Goal: Information Seeking & Learning: Learn about a topic

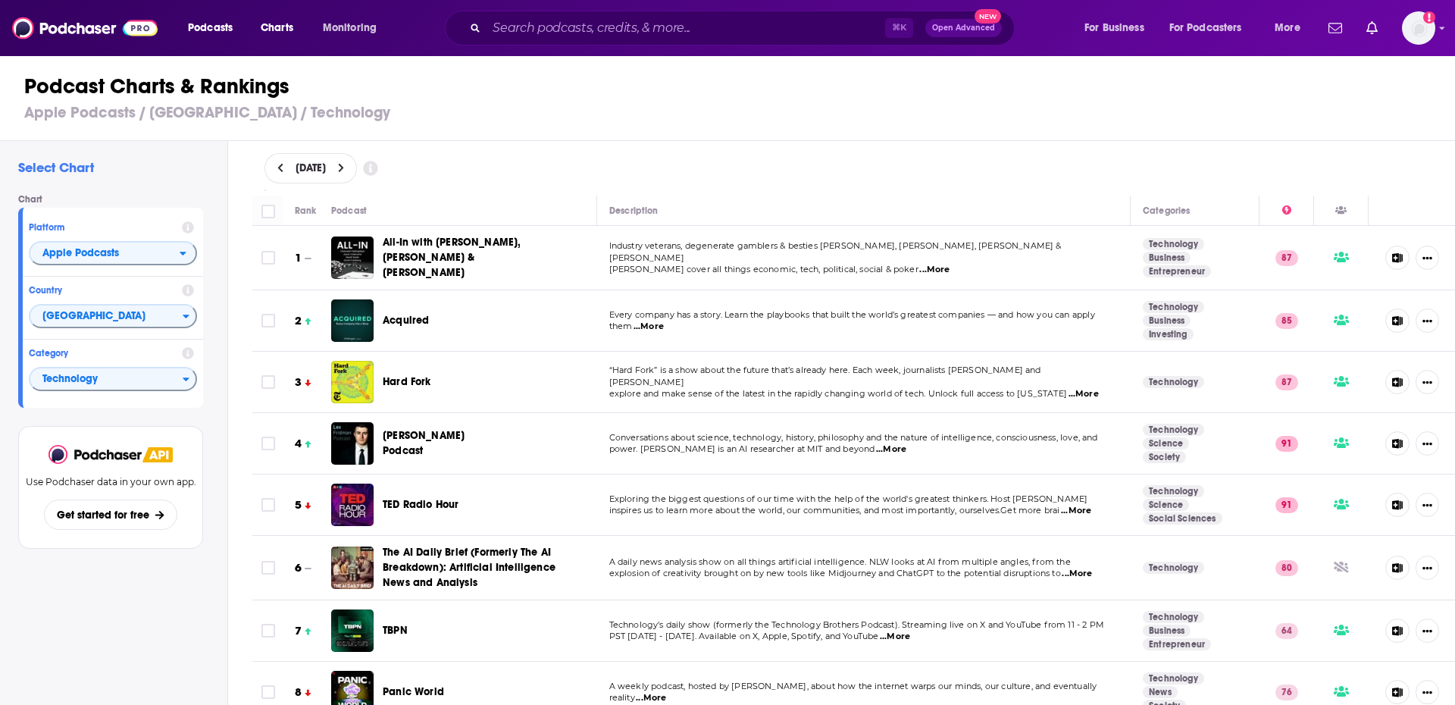
click at [280, 37] on span "Charts" at bounding box center [277, 27] width 33 height 21
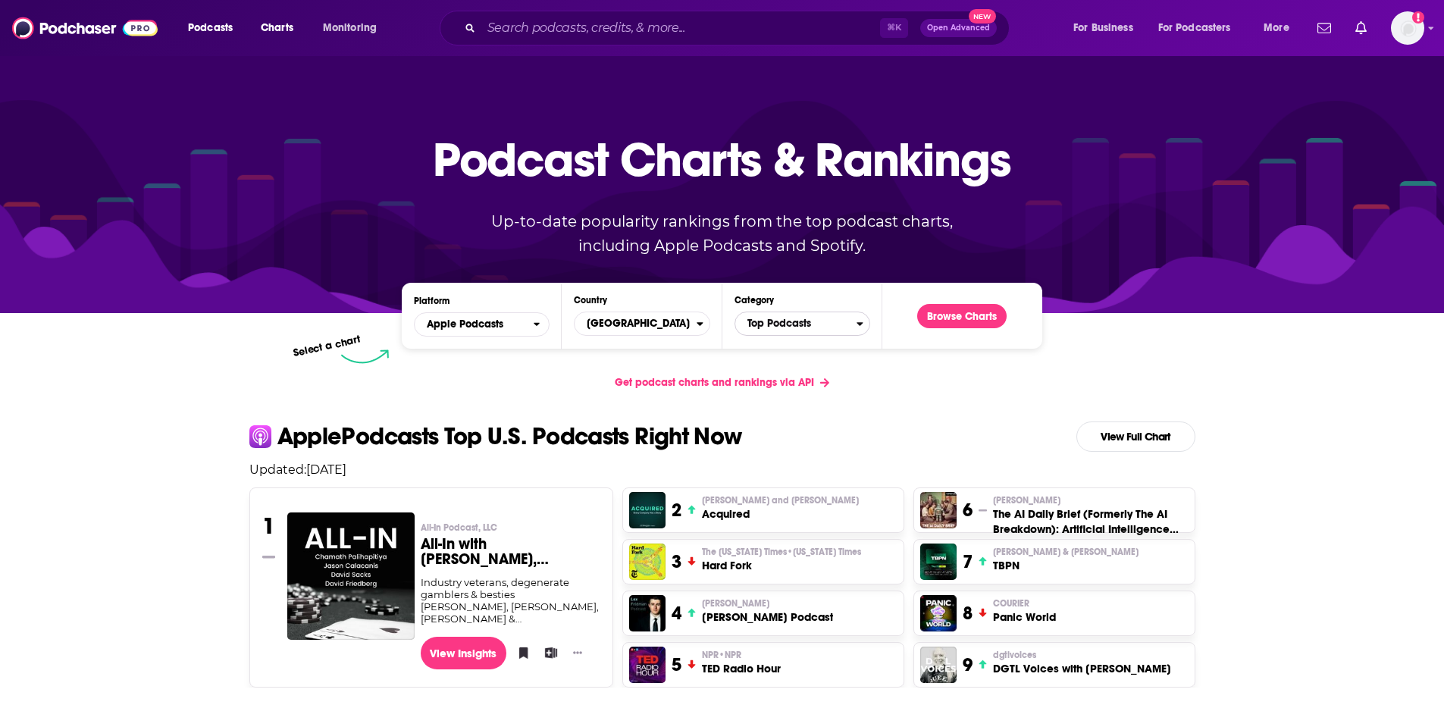
click at [843, 328] on span "Top Podcasts" at bounding box center [795, 324] width 121 height 26
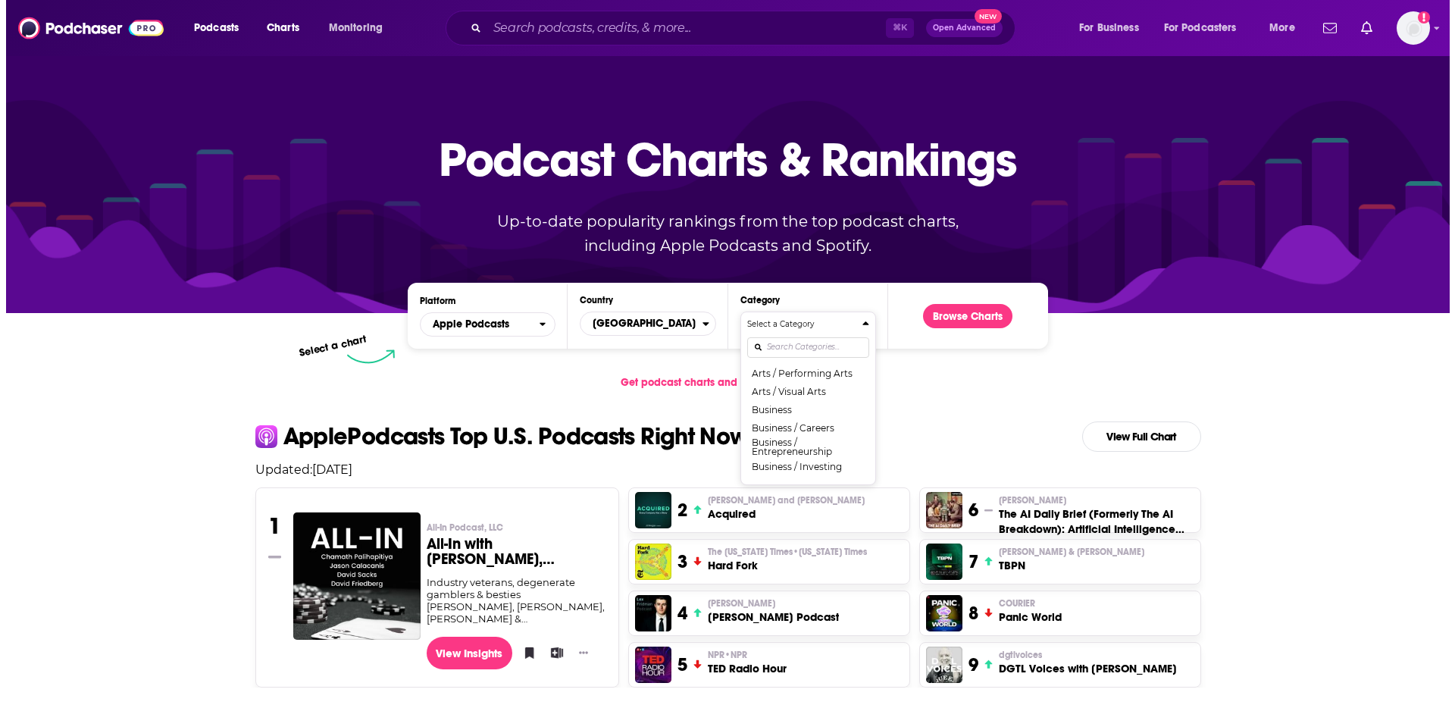
scroll to position [108, 0]
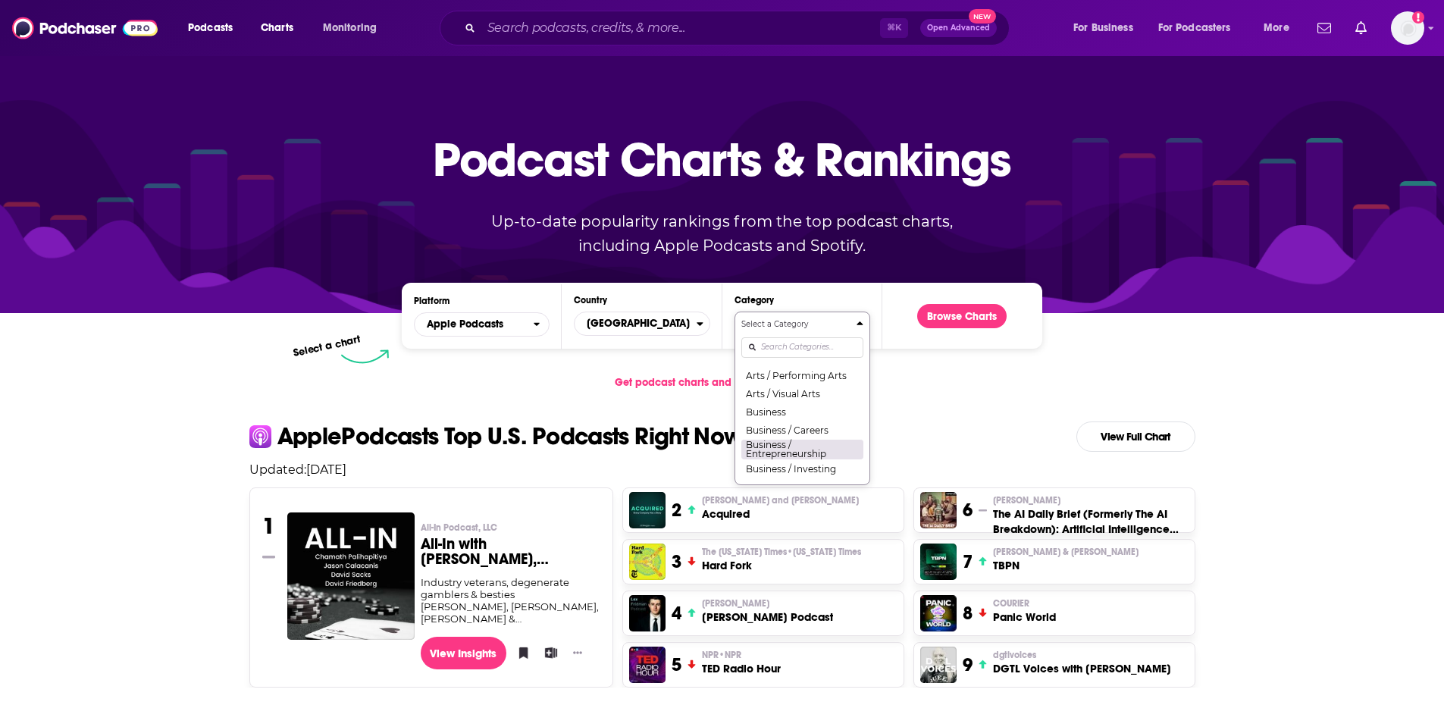
click at [809, 450] on button "Business / Entrepreneurship" at bounding box center [802, 449] width 122 height 20
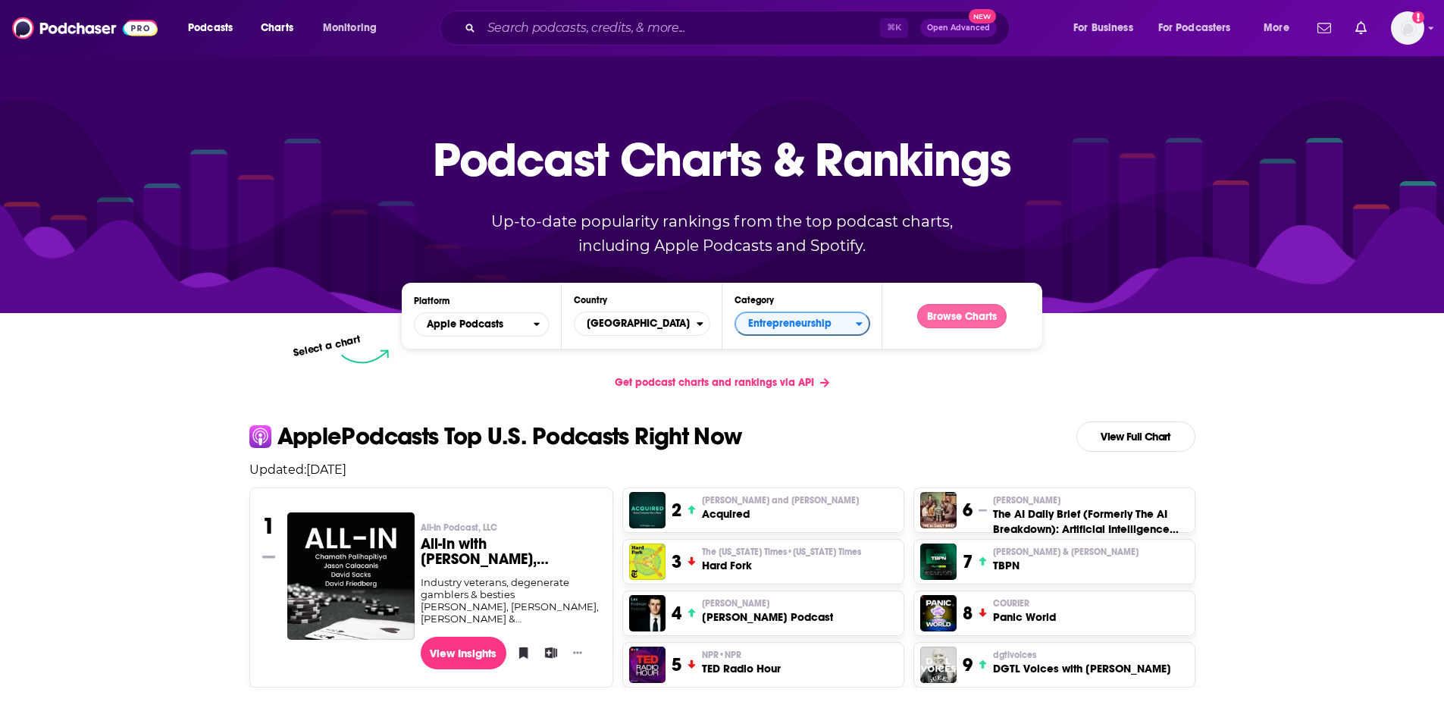
click at [950, 318] on button "Browse Charts" at bounding box center [961, 316] width 89 height 24
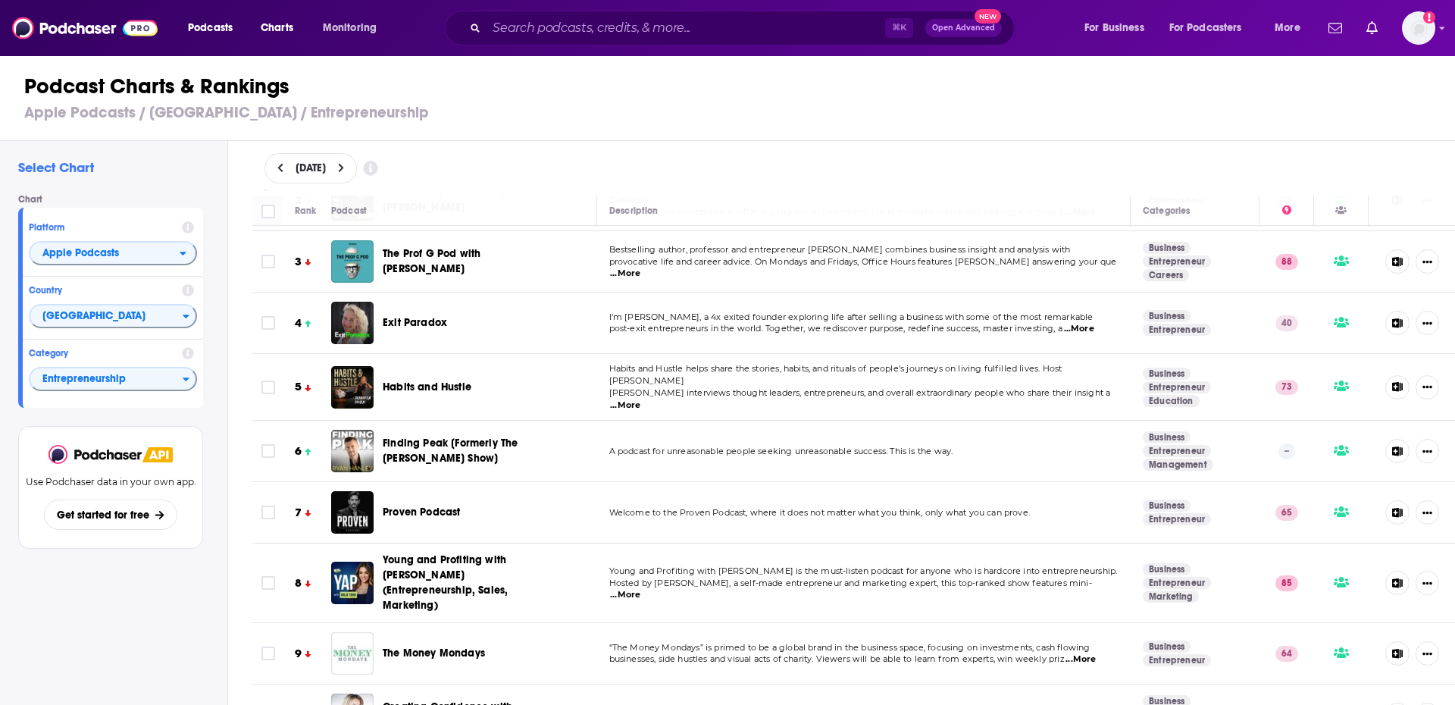
scroll to position [113, 0]
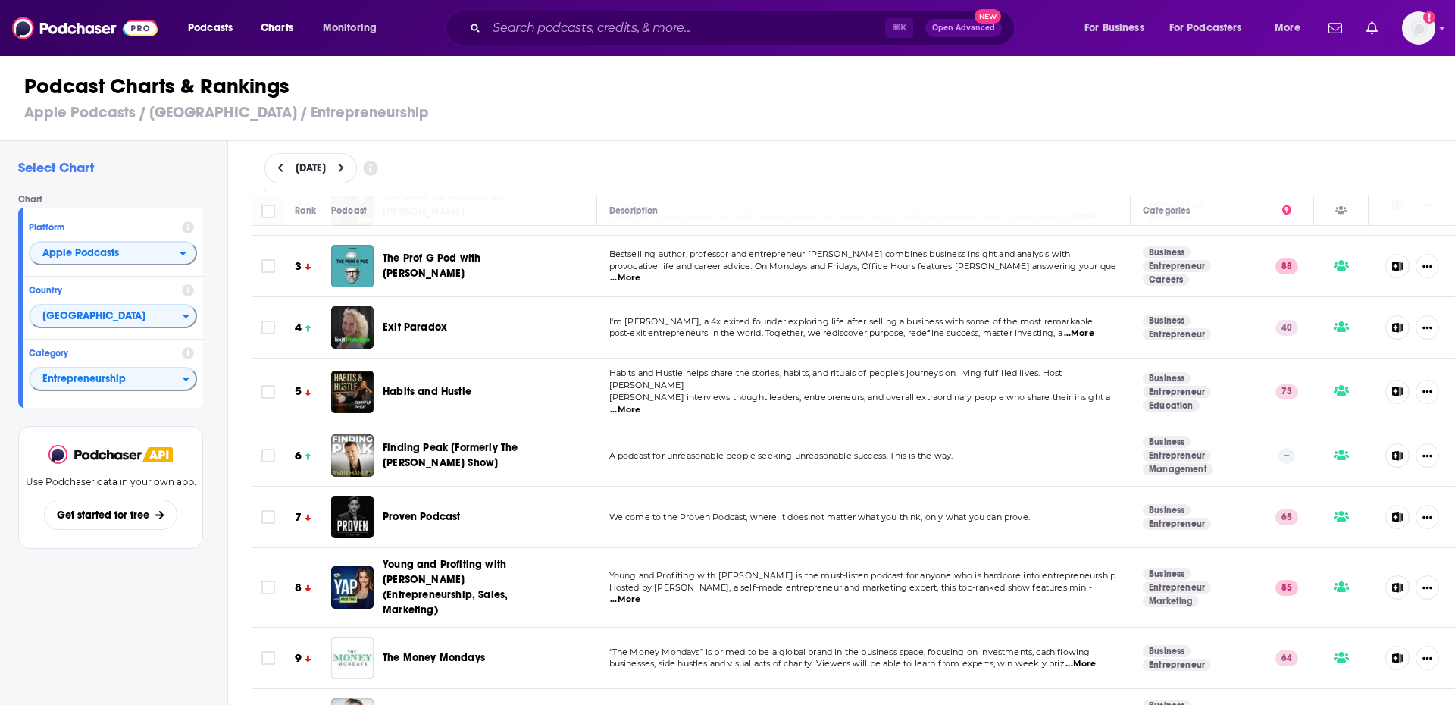
click at [1088, 334] on span "...More" at bounding box center [1079, 333] width 30 height 12
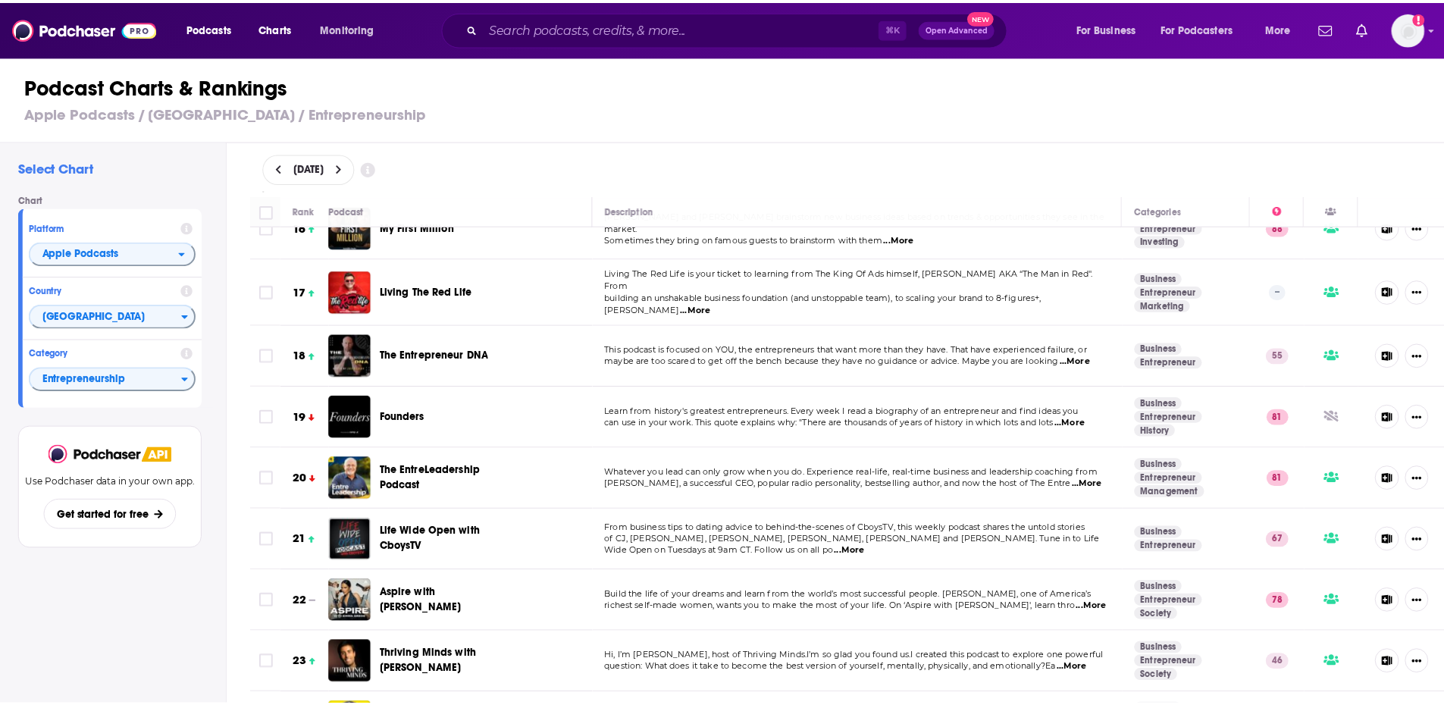
scroll to position [975, 0]
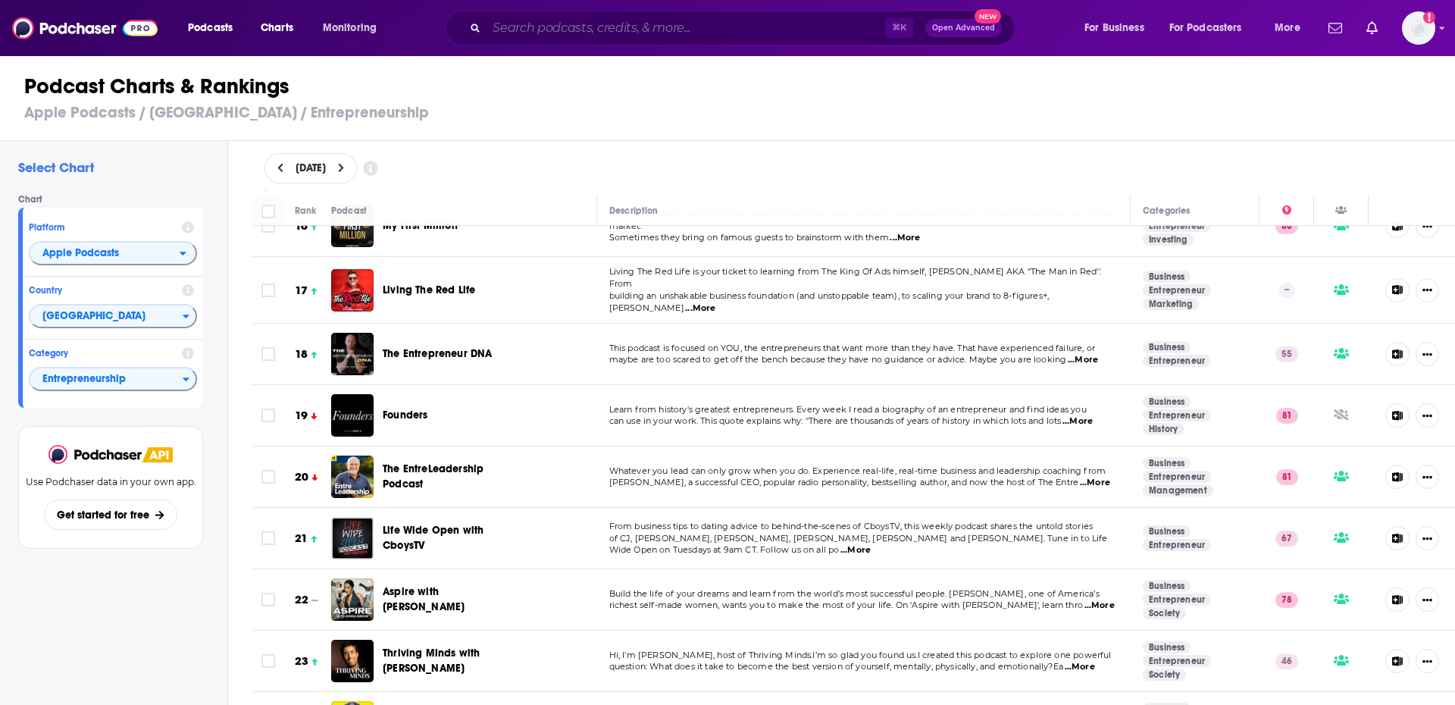
click at [521, 32] on input "Search podcasts, credits, & more..." at bounding box center [686, 28] width 399 height 24
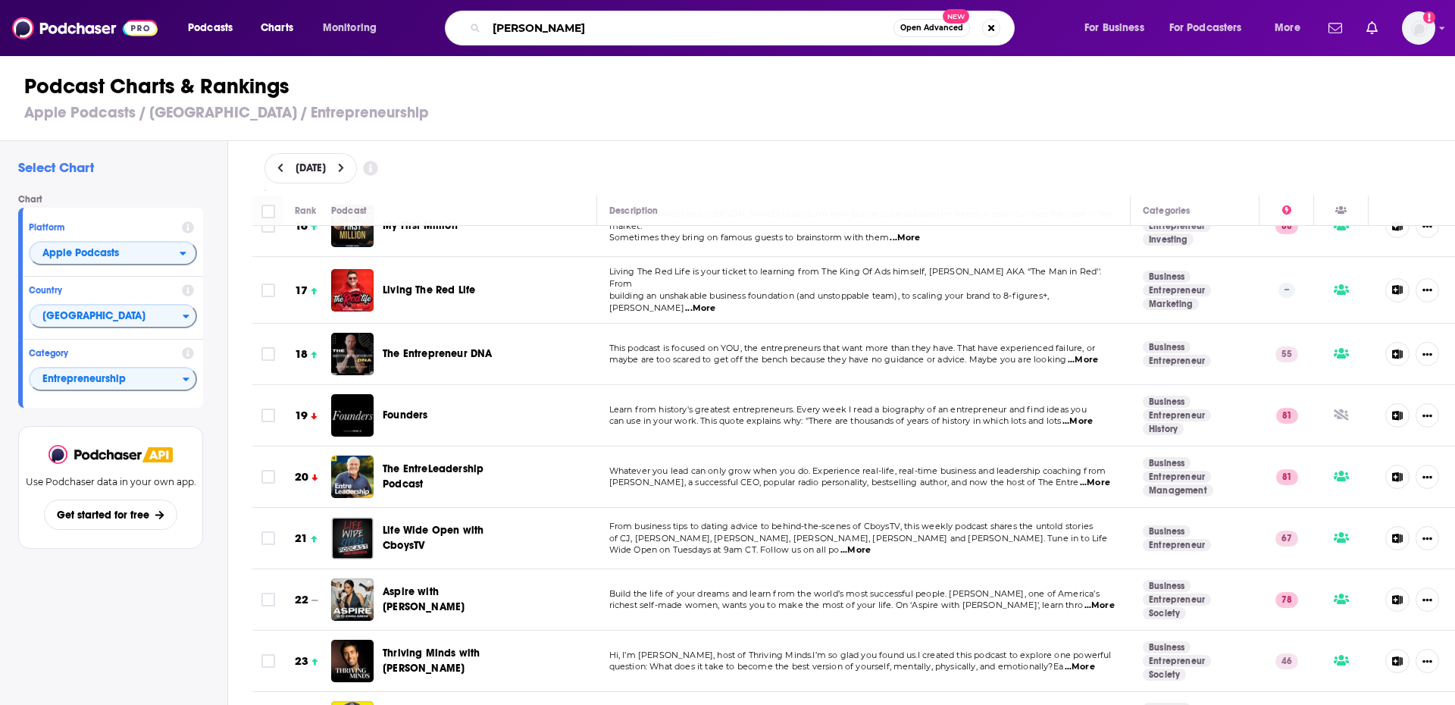
type input "ali ghodsi"
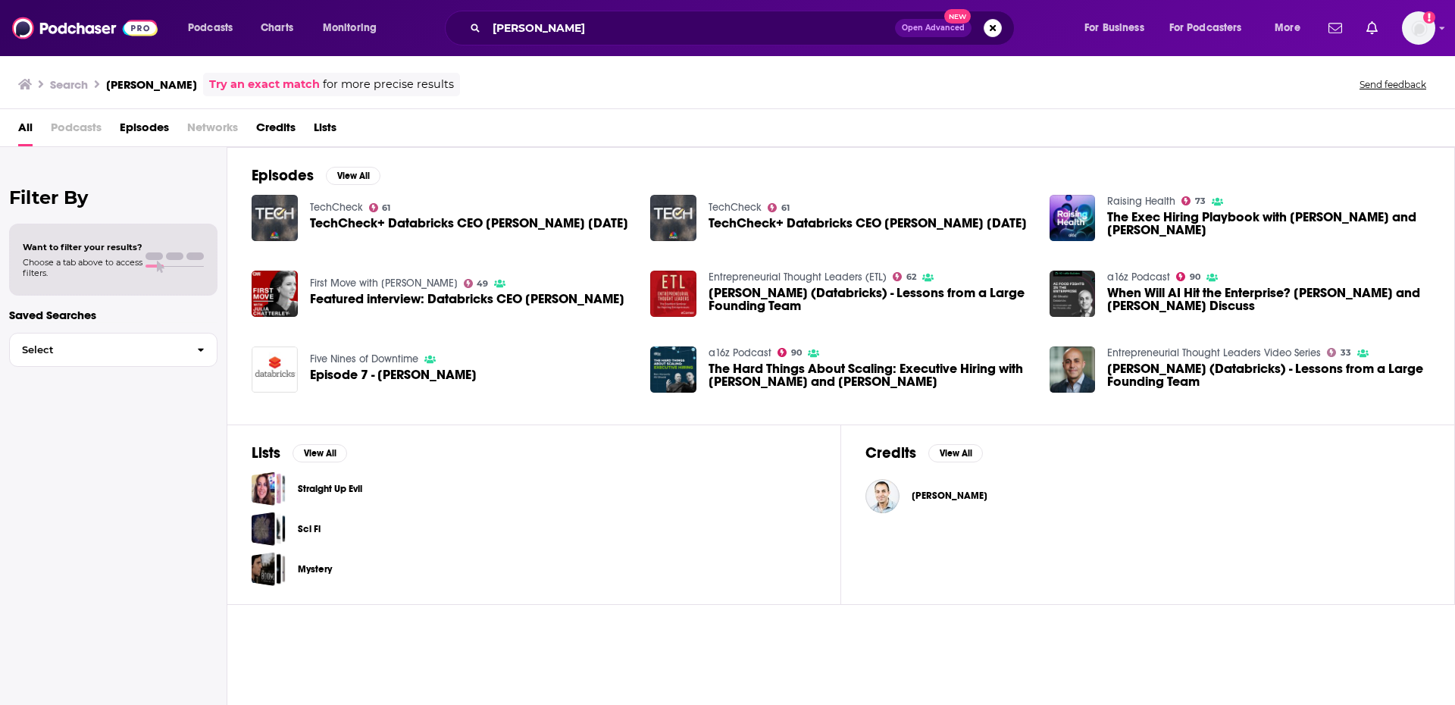
click at [275, 126] on span "Credits" at bounding box center [275, 130] width 39 height 31
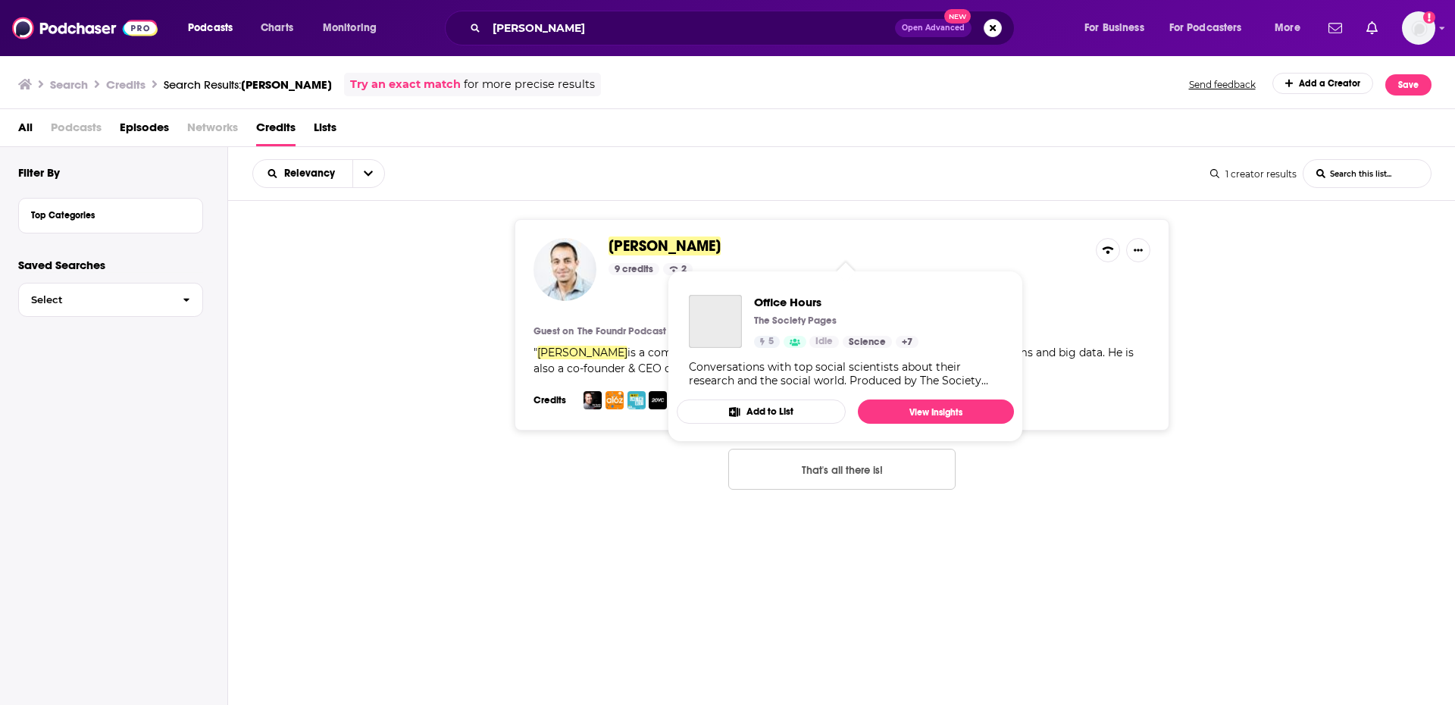
click at [660, 252] on span "[PERSON_NAME]" at bounding box center [665, 245] width 112 height 19
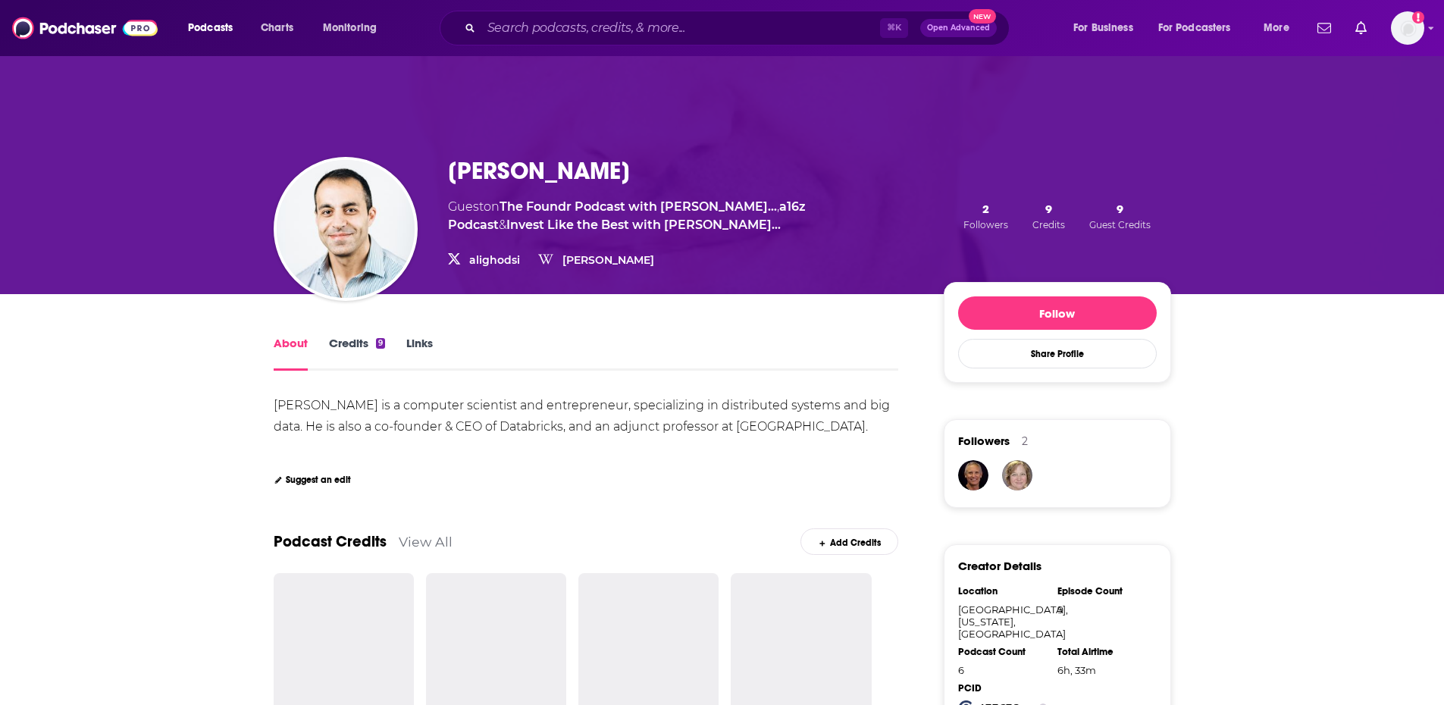
click at [353, 347] on link "Credits 9" at bounding box center [357, 353] width 56 height 35
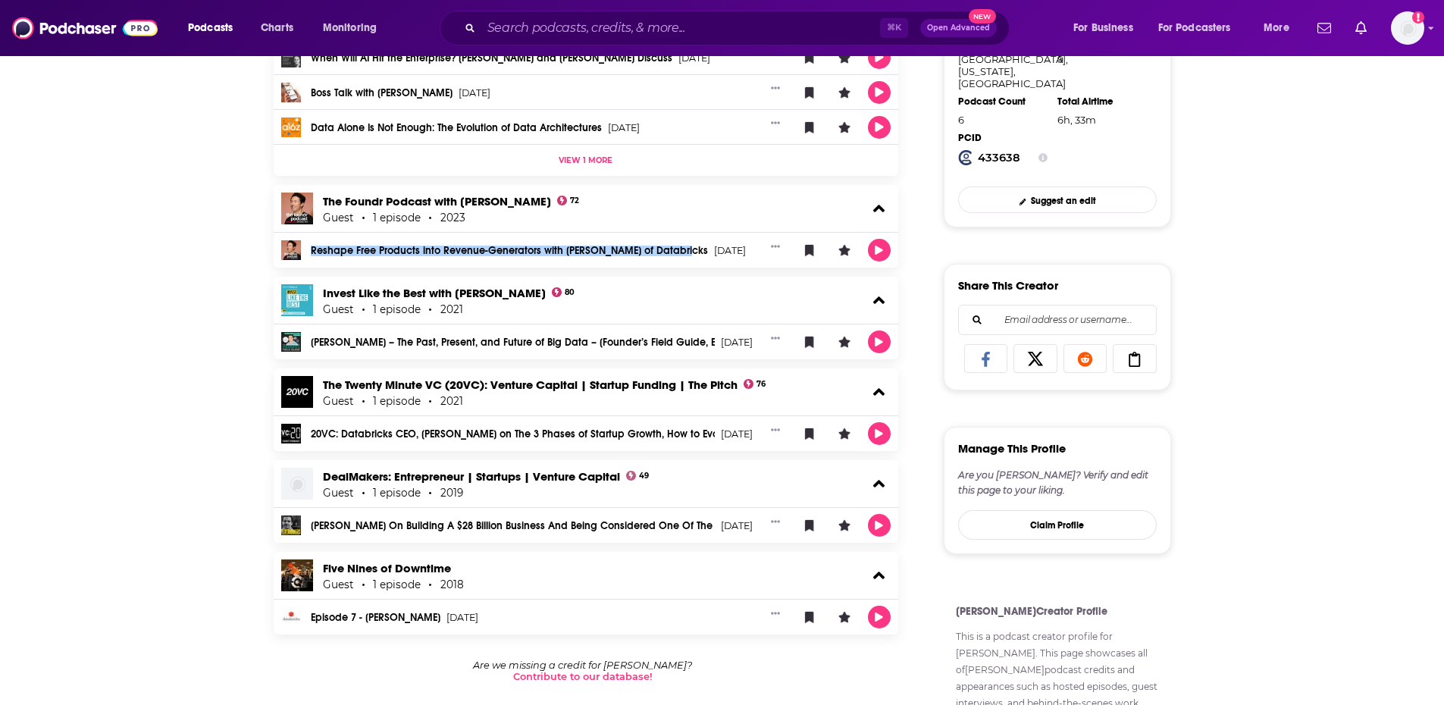
scroll to position [553, 0]
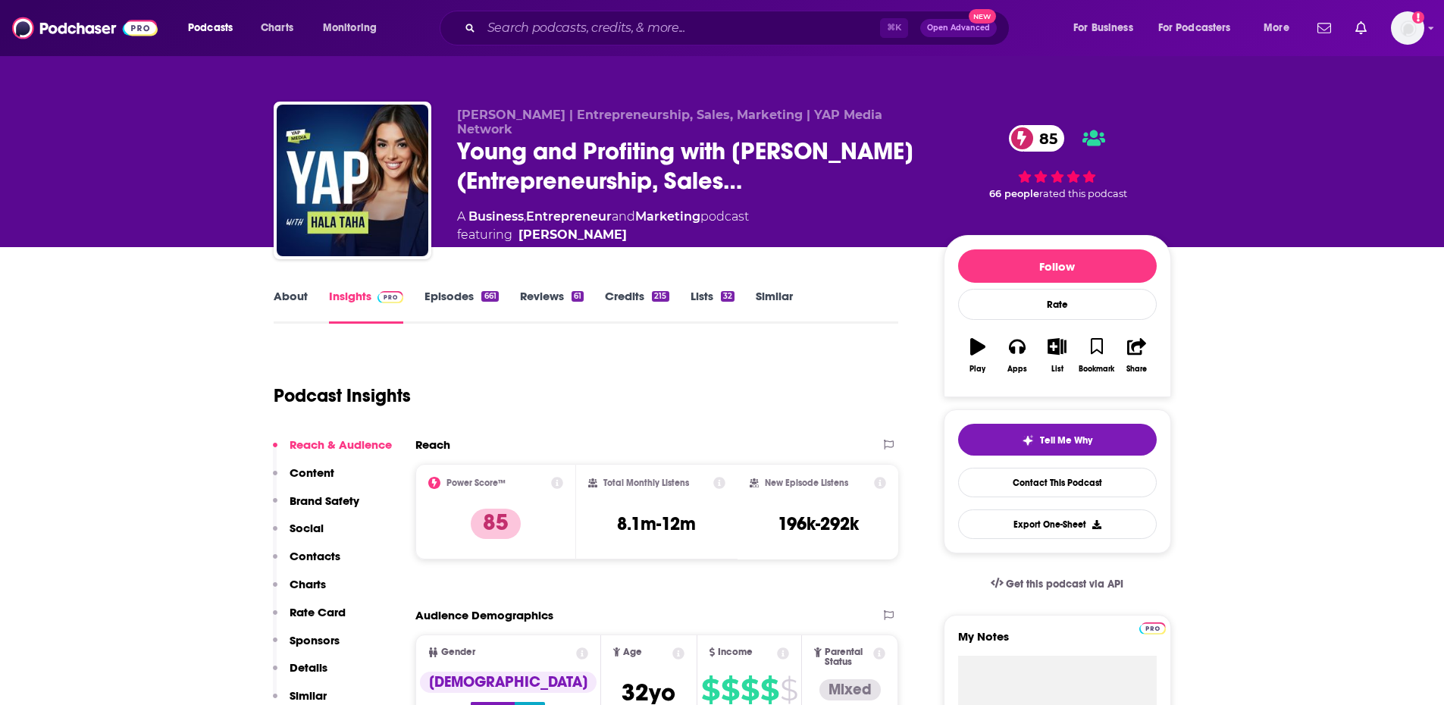
click at [293, 299] on link "About" at bounding box center [291, 306] width 34 height 35
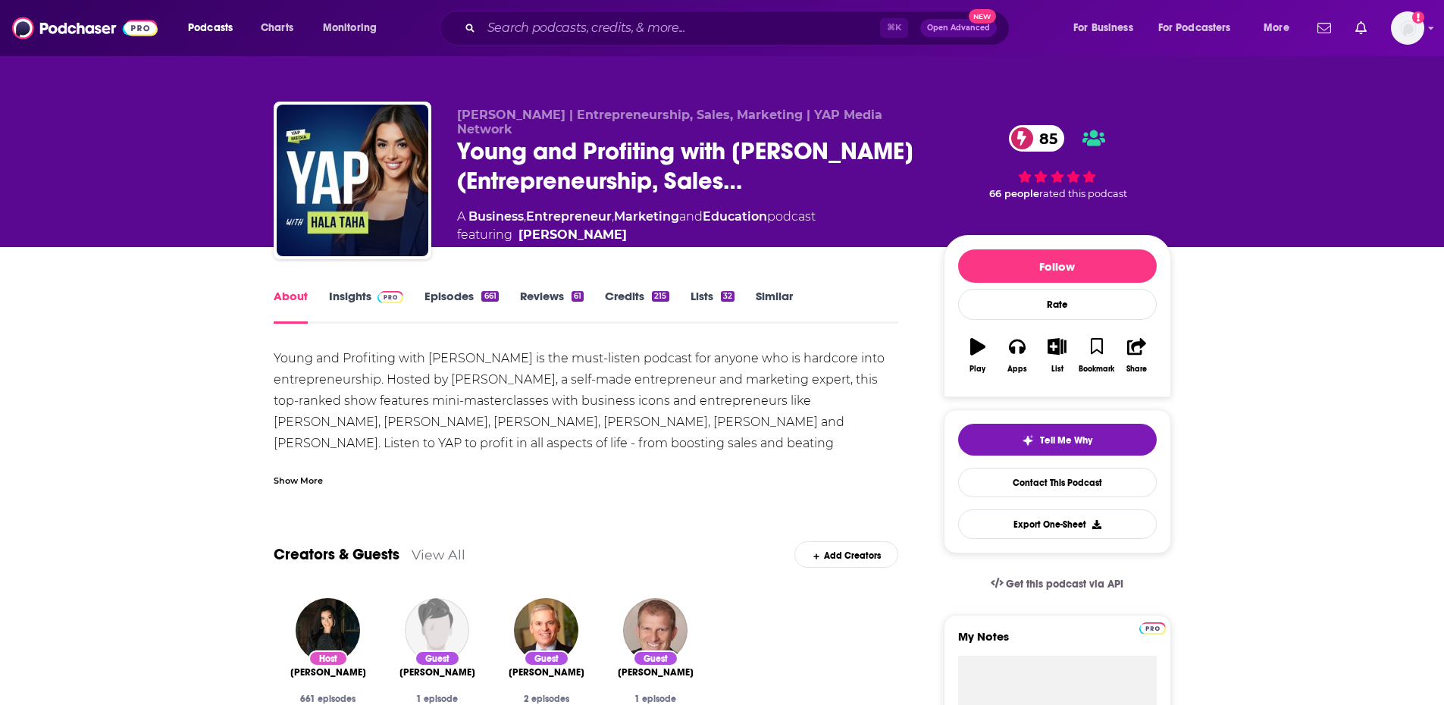
click at [452, 289] on link "Episodes 661" at bounding box center [461, 306] width 74 height 35
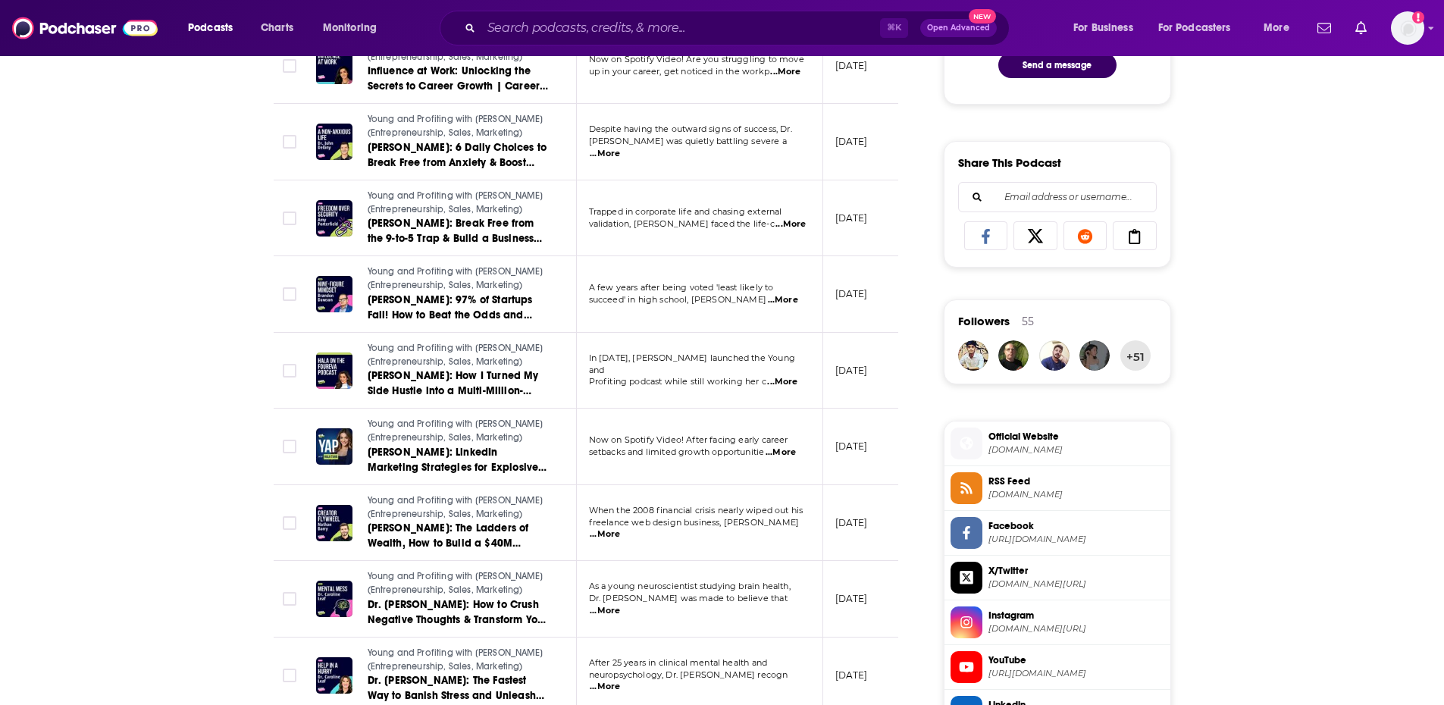
scroll to position [869, 0]
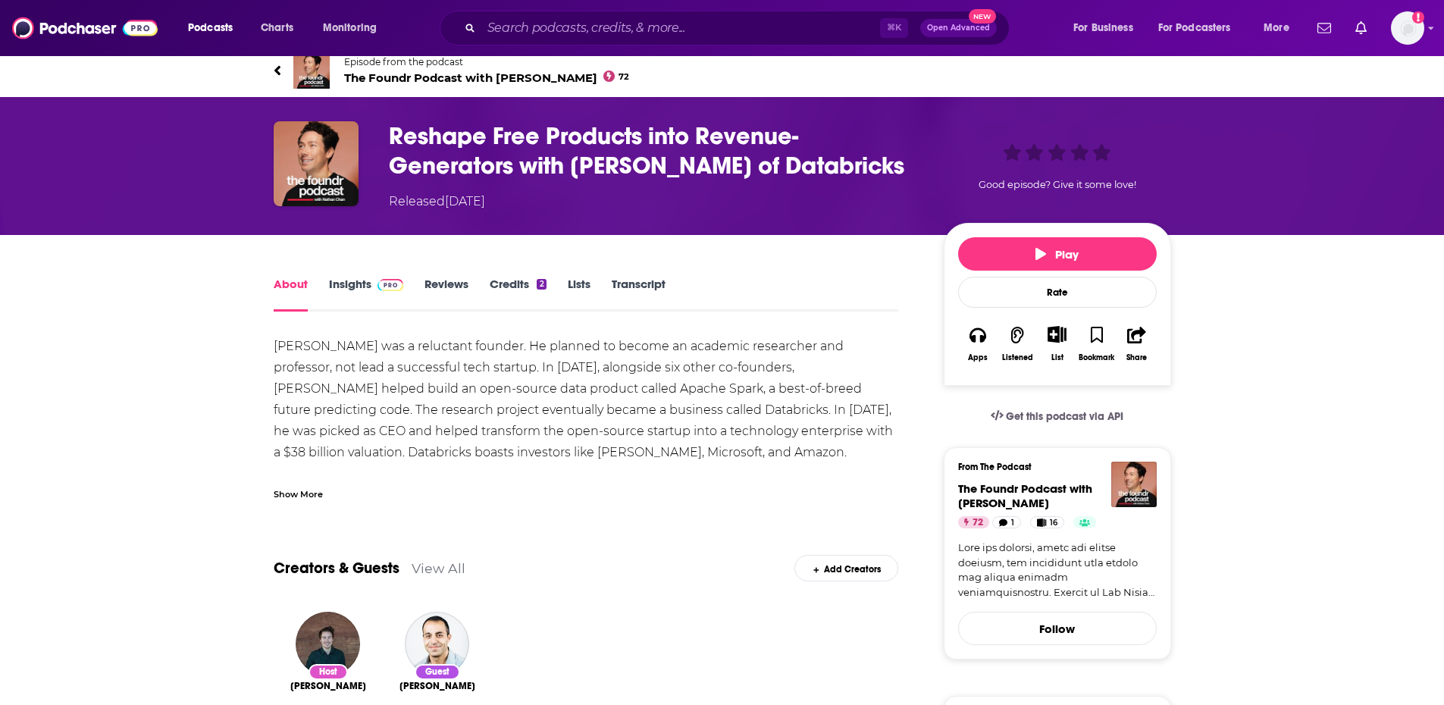
scroll to position [12, 0]
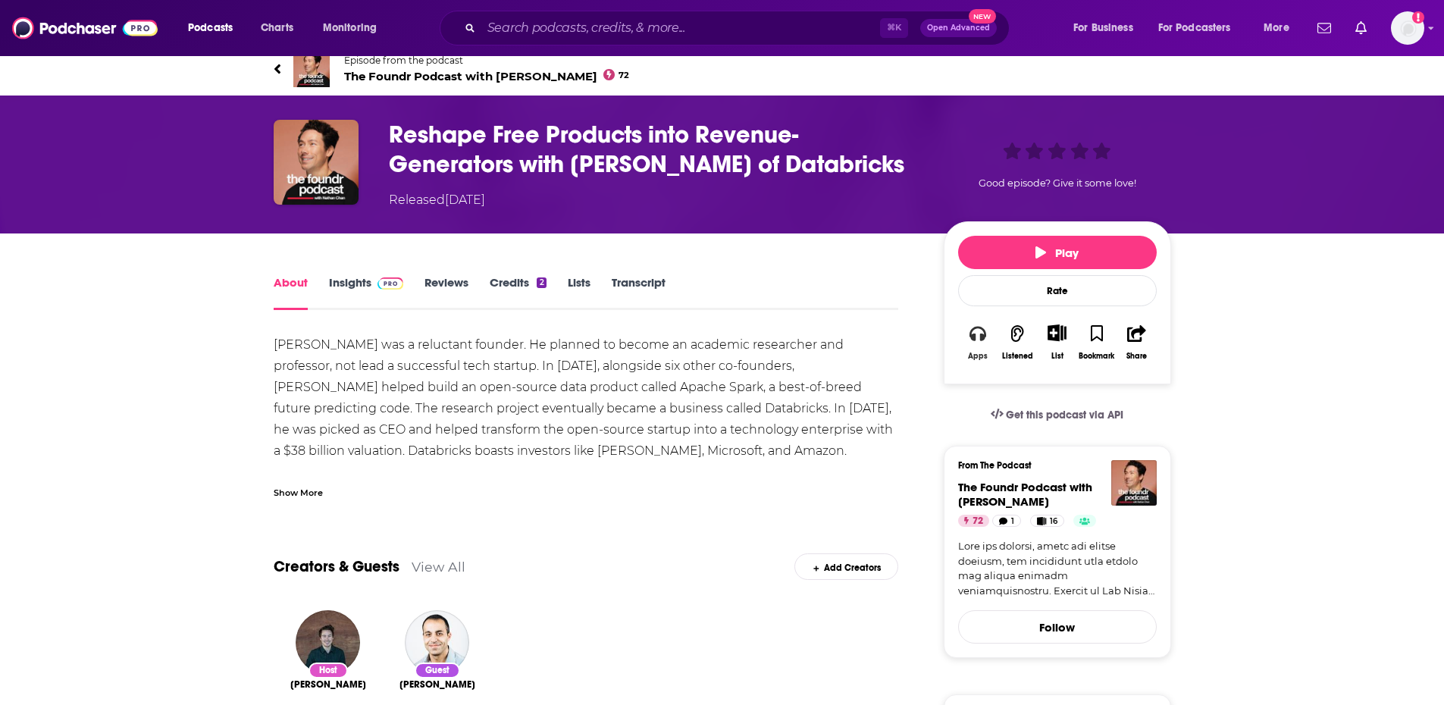
click at [994, 331] on button "Apps" at bounding box center [977, 342] width 39 height 55
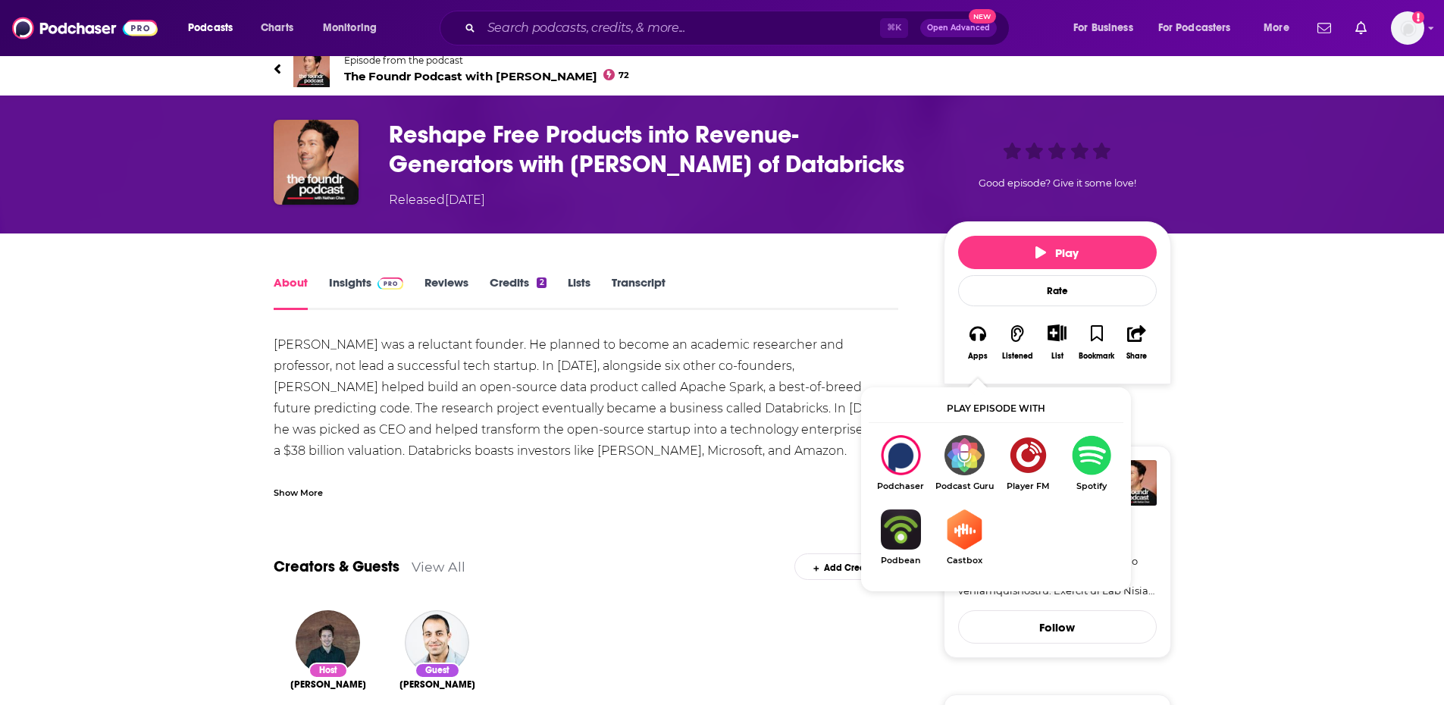
click at [1096, 463] on img "Show Listen On dropdown" at bounding box center [1091, 455] width 64 height 40
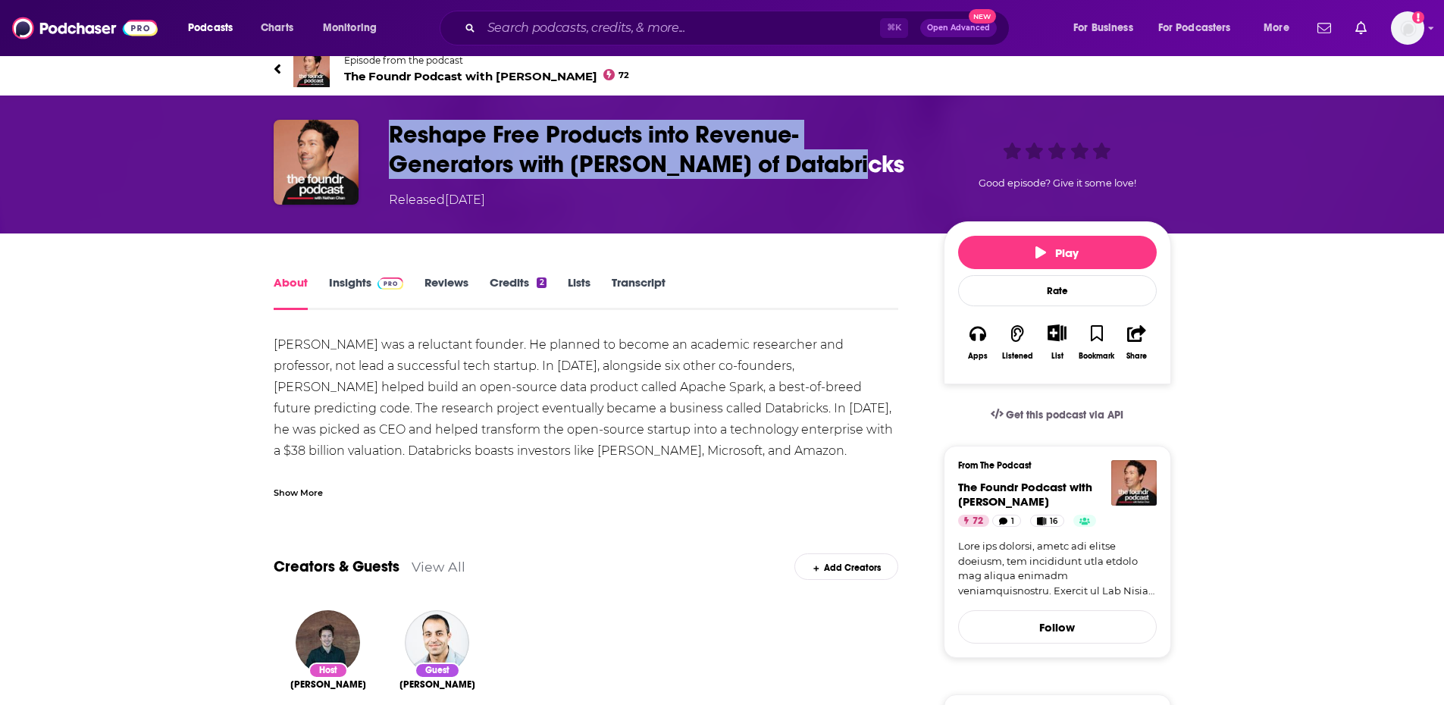
drag, startPoint x: 388, startPoint y: 136, endPoint x: 884, endPoint y: 161, distance: 496.3
click at [884, 161] on h1 "Reshape Free Products into Revenue-Generators with Ali Ghosdi of Databricks" at bounding box center [654, 149] width 531 height 59
copy h1 "Reshape Free Products into Revenue-Generators with Ali Ghosdi of Databricks"
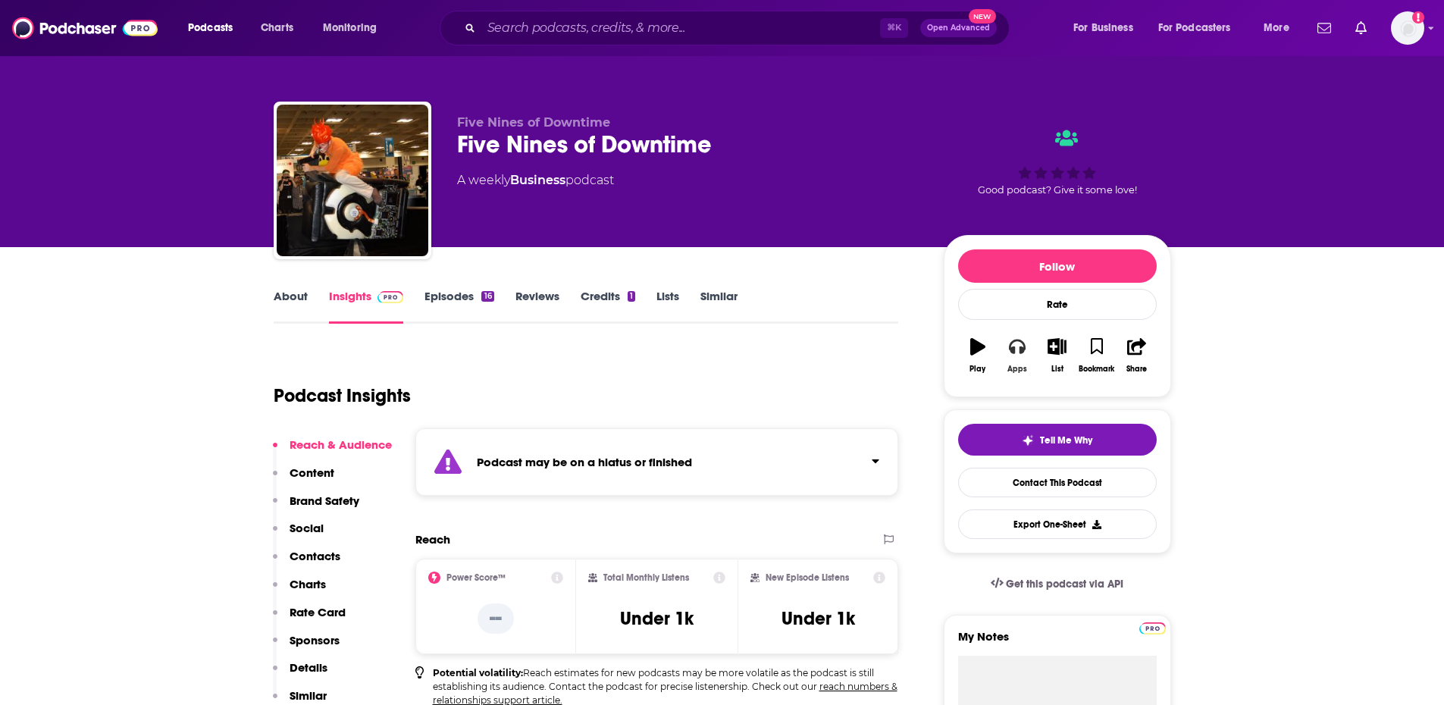
click at [1021, 355] on icon "button" at bounding box center [1017, 346] width 17 height 17
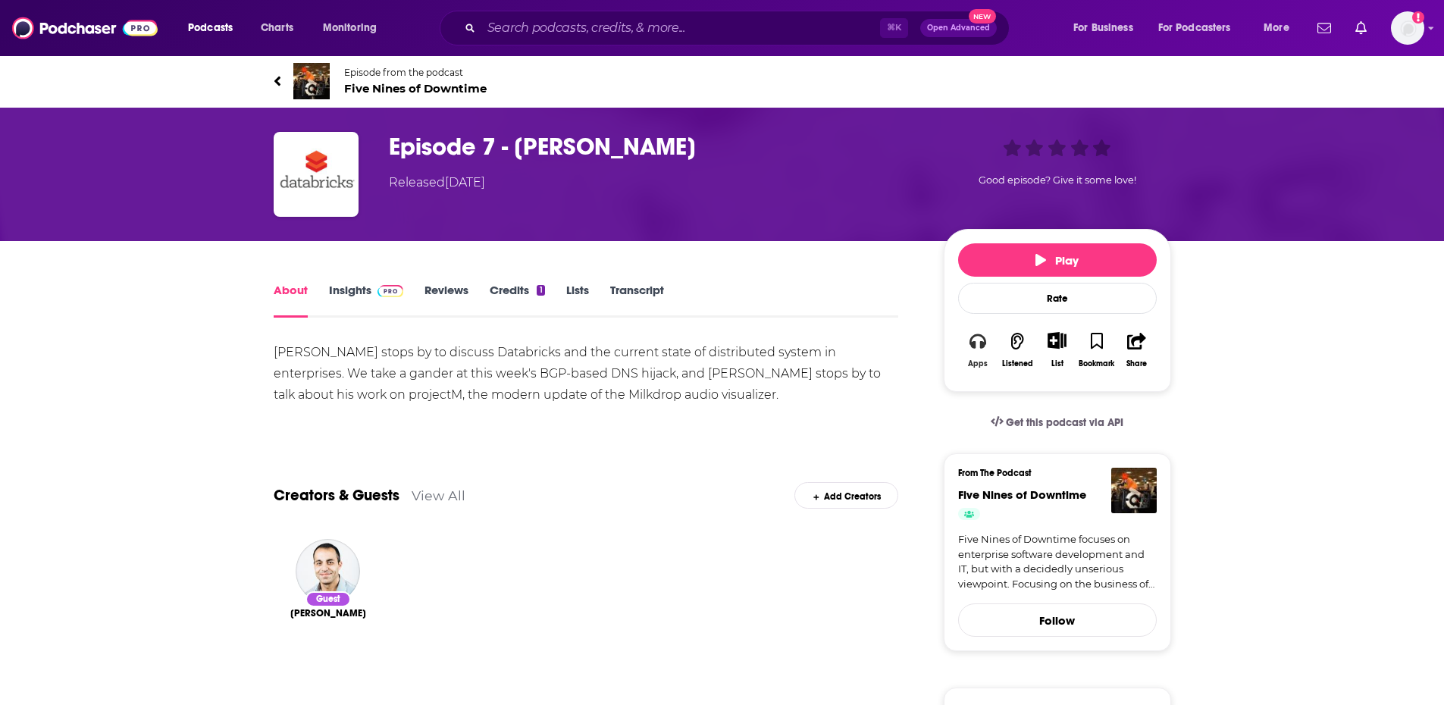
click at [973, 342] on icon "button" at bounding box center [977, 340] width 17 height 15
